Goal: Transaction & Acquisition: Book appointment/travel/reservation

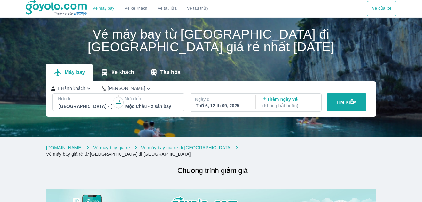
click at [115, 75] on p "Xe khách" at bounding box center [122, 72] width 23 height 6
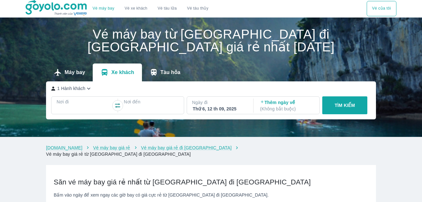
click at [80, 111] on div at bounding box center [83, 110] width 53 height 8
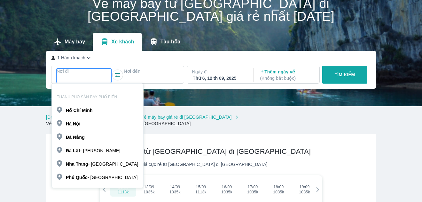
scroll to position [37, 0]
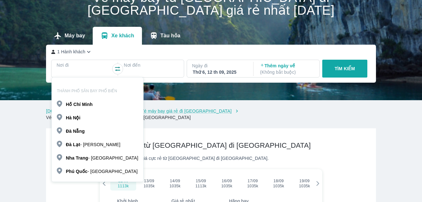
click at [83, 107] on b "Minh" at bounding box center [87, 104] width 11 height 5
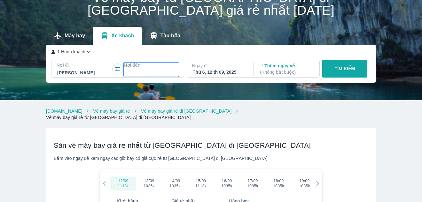
click at [130, 70] on div at bounding box center [150, 73] width 53 height 8
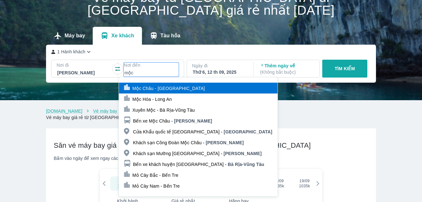
type input "mộc"
click at [153, 92] on div "Mộc Châu - [GEOGRAPHIC_DATA]" at bounding box center [167, 88] width 75 height 7
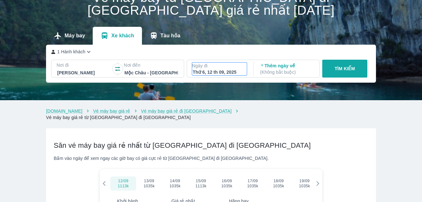
click at [222, 69] on p "Ngày đi" at bounding box center [219, 66] width 55 height 6
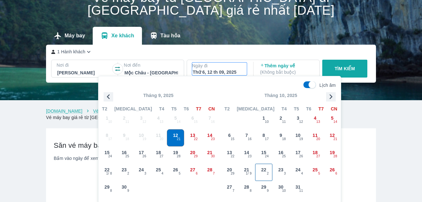
click at [264, 172] on span "22" at bounding box center [263, 170] width 5 height 6
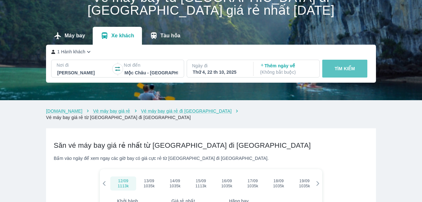
click at [335, 68] on p "TÌM KIẾM" at bounding box center [345, 69] width 20 height 6
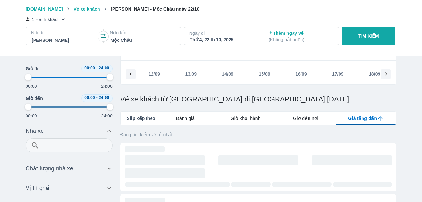
type input "97.9166666666667"
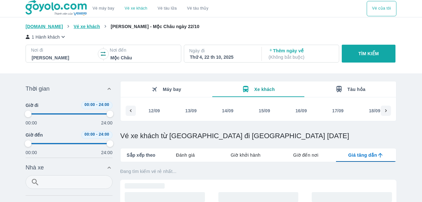
type input "97.9166666666667"
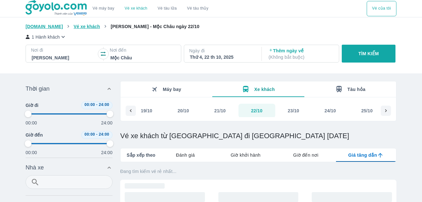
type input "97.9166666666667"
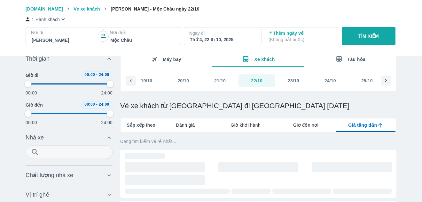
scroll to position [0, 0]
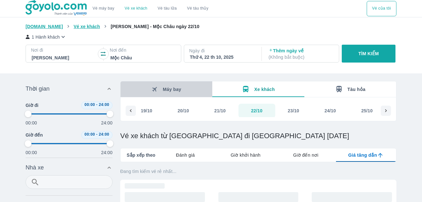
click at [170, 92] on span "Máy bay" at bounding box center [172, 89] width 19 height 5
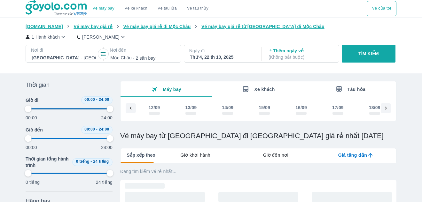
scroll to position [0, 1368]
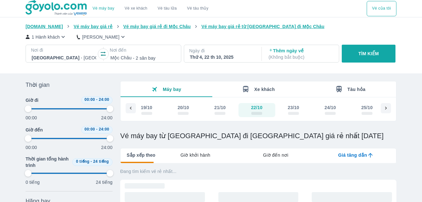
type input "97.9166666666667"
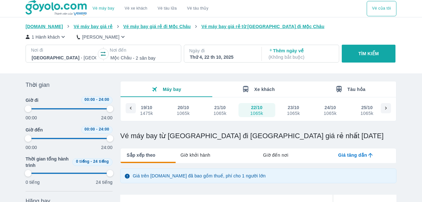
type input "97.9166666666667"
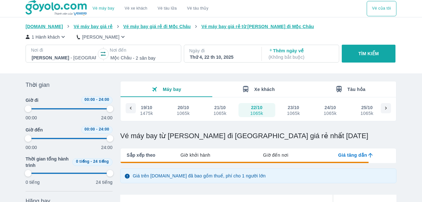
type input "97.9166666666667"
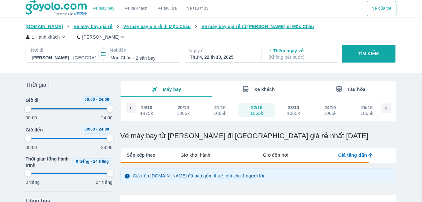
type input "97.9166666666667"
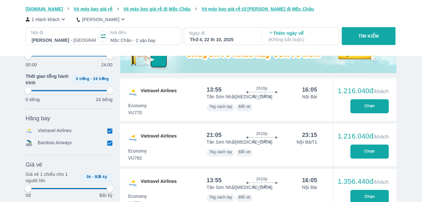
scroll to position [224, 0]
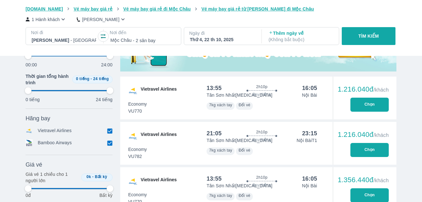
type input "97.9166666666667"
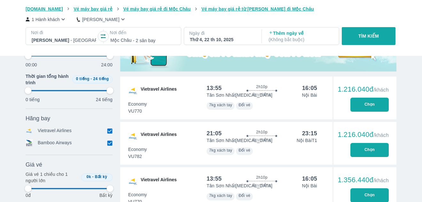
type input "97.9166666666667"
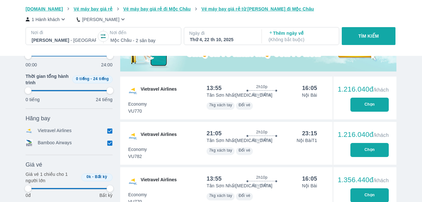
type input "97.9166666666667"
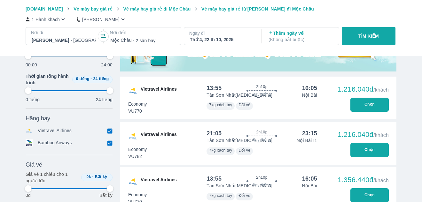
type input "97.9166666666667"
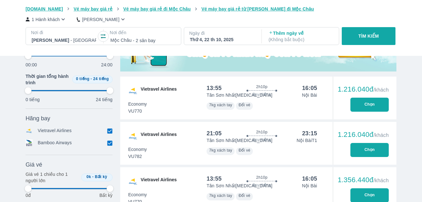
type input "97.9166666666667"
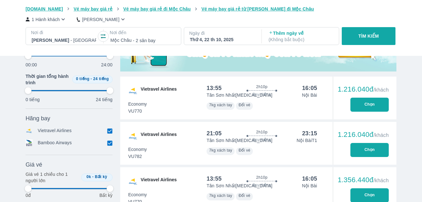
type input "97.9166666666667"
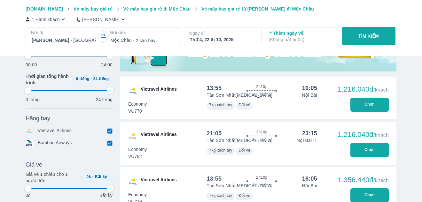
type input "97.9166666666667"
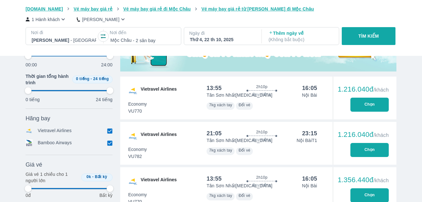
type input "97.9166666666667"
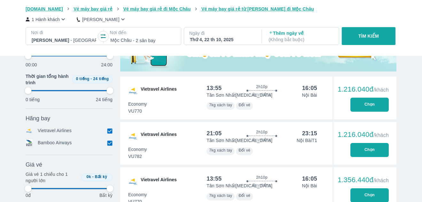
type input "97.9166666666667"
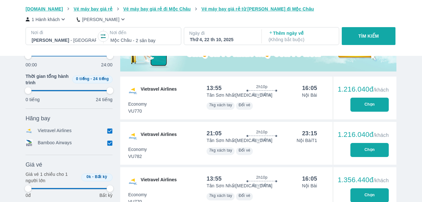
type input "97.9166666666667"
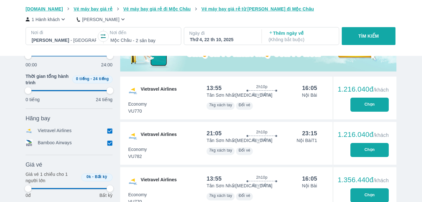
type input "97.9166666666667"
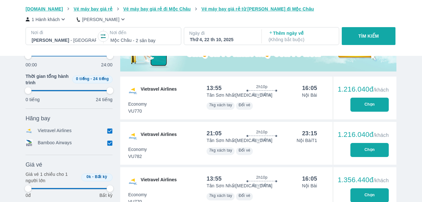
type input "97.9166666666667"
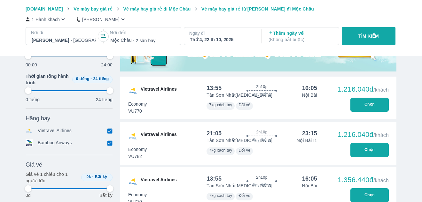
type input "97.9166666666667"
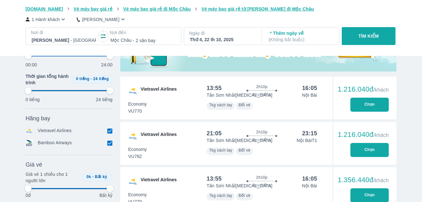
type input "97.9166666666667"
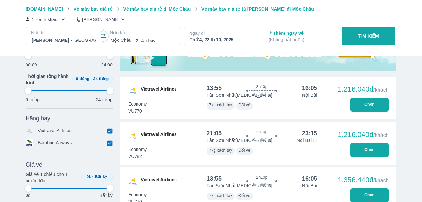
type input "97.9166666666667"
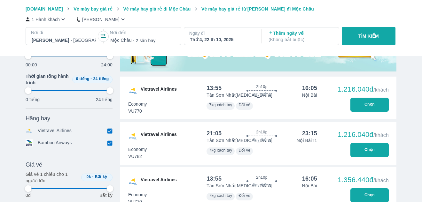
type input "97.9166666666667"
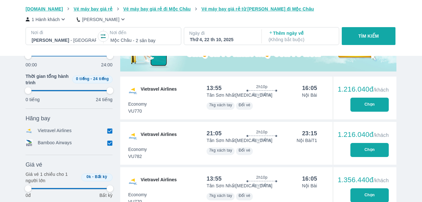
type input "97.9166666666667"
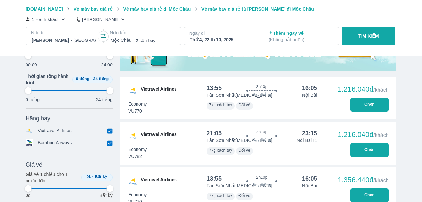
type input "97.9166666666667"
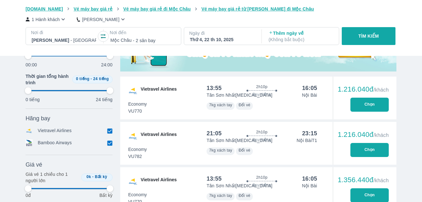
type input "97.9166666666667"
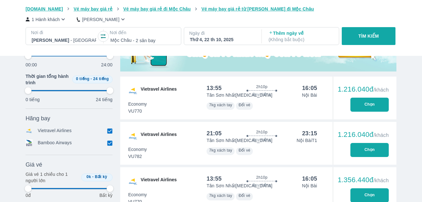
type input "97.9166666666667"
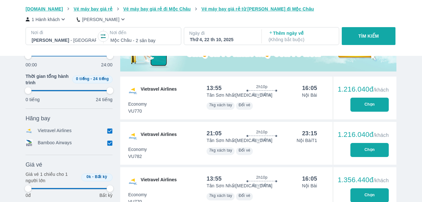
type input "97.9166666666667"
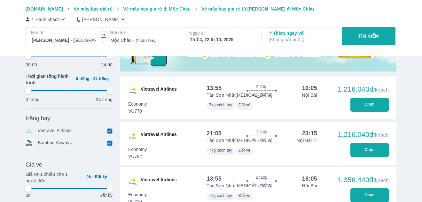
type input "97.9166666666667"
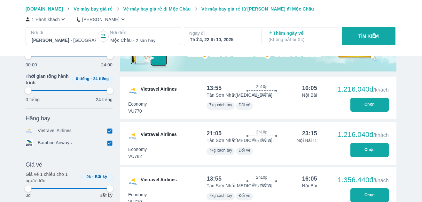
type input "97.9166666666667"
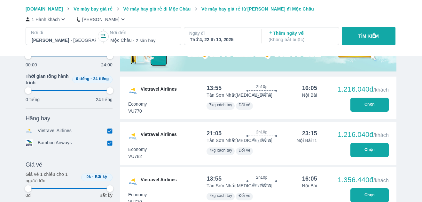
type input "97.9166666666667"
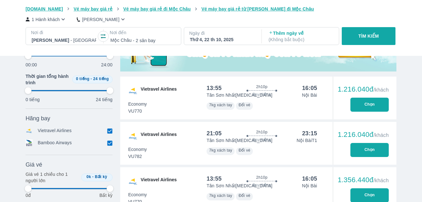
type input "97.9166666666667"
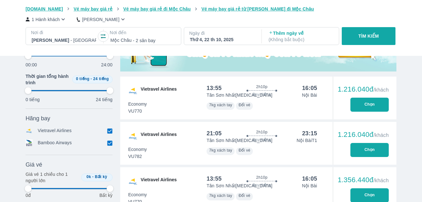
type input "97.9166666666667"
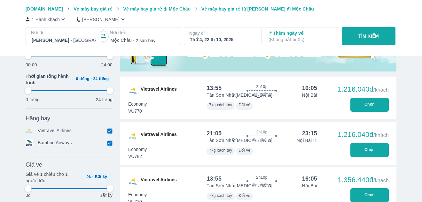
type input "97.9166666666667"
